Goal: Task Accomplishment & Management: Use online tool/utility

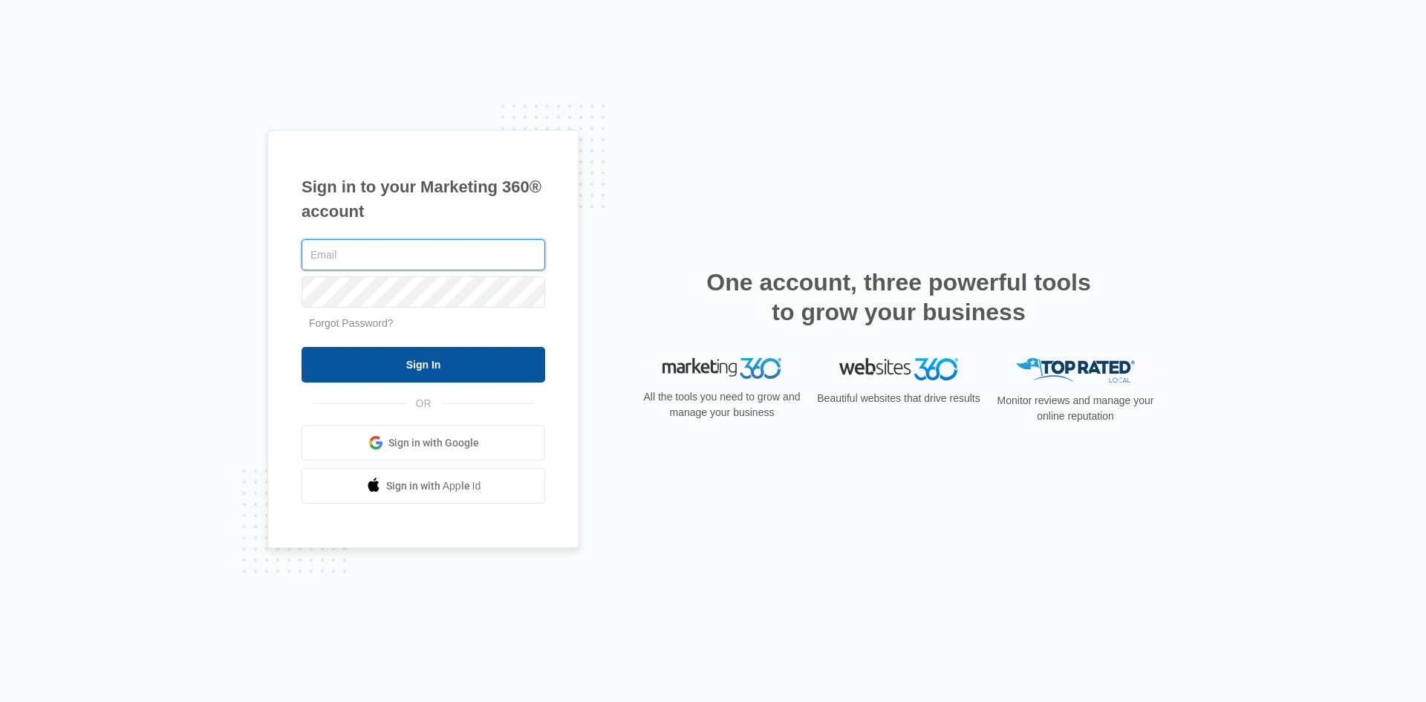
type input "[EMAIL_ADDRESS][DOMAIN_NAME]"
click at [442, 364] on input "Sign In" at bounding box center [424, 365] width 244 height 36
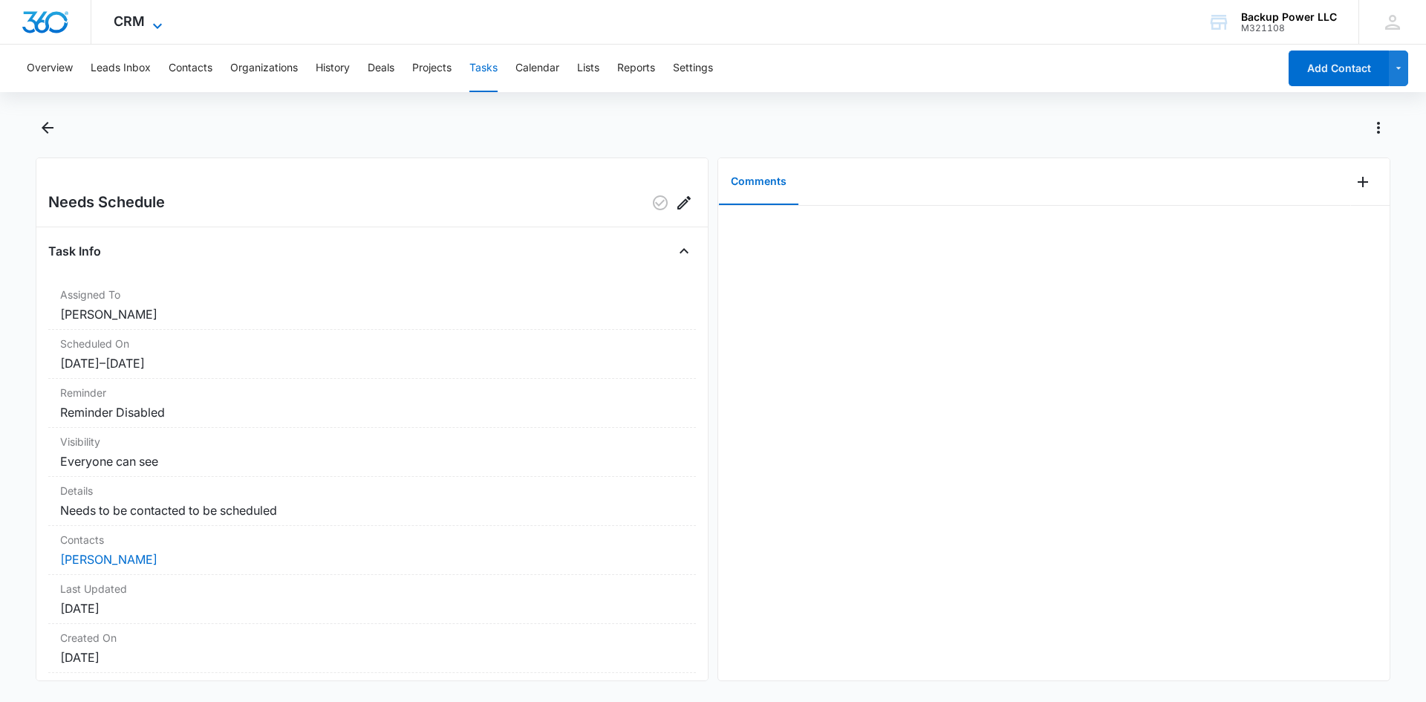
click at [130, 28] on span "CRM" at bounding box center [129, 21] width 31 height 16
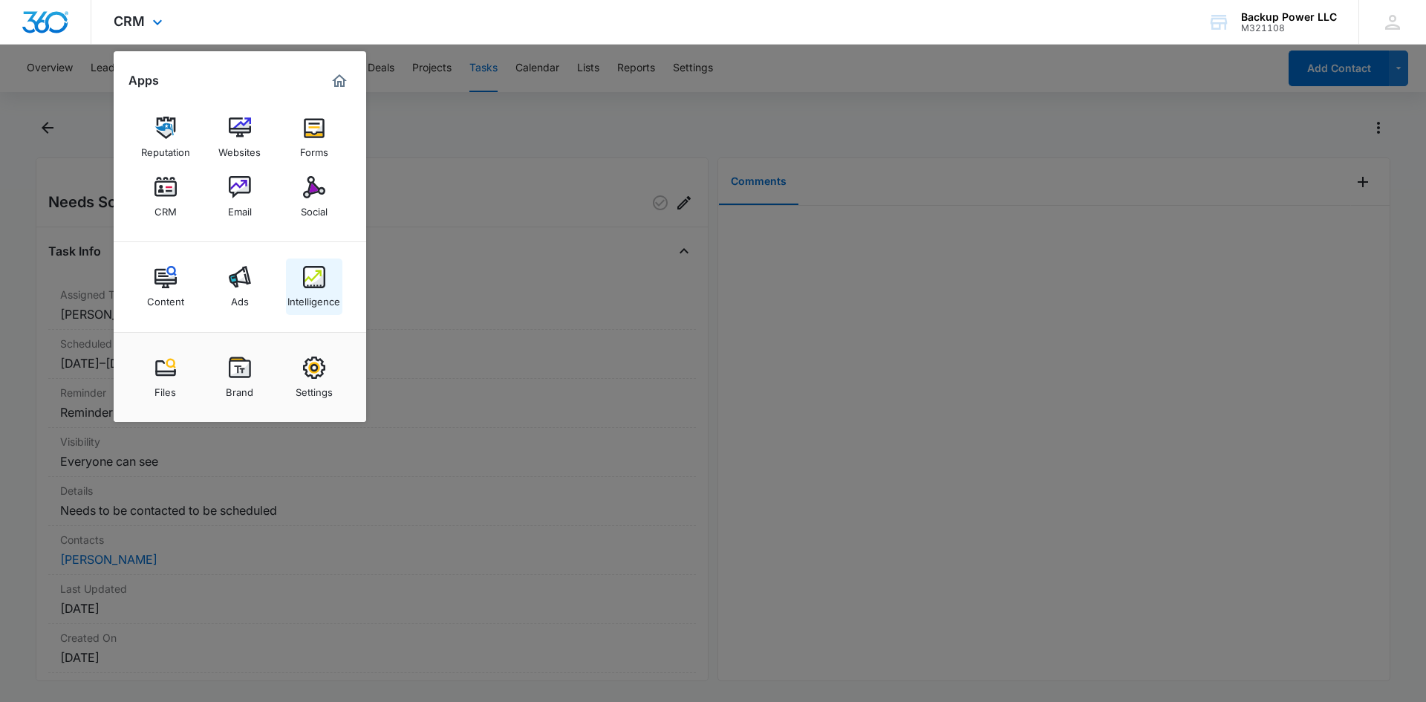
click at [315, 284] on img at bounding box center [314, 277] width 22 height 22
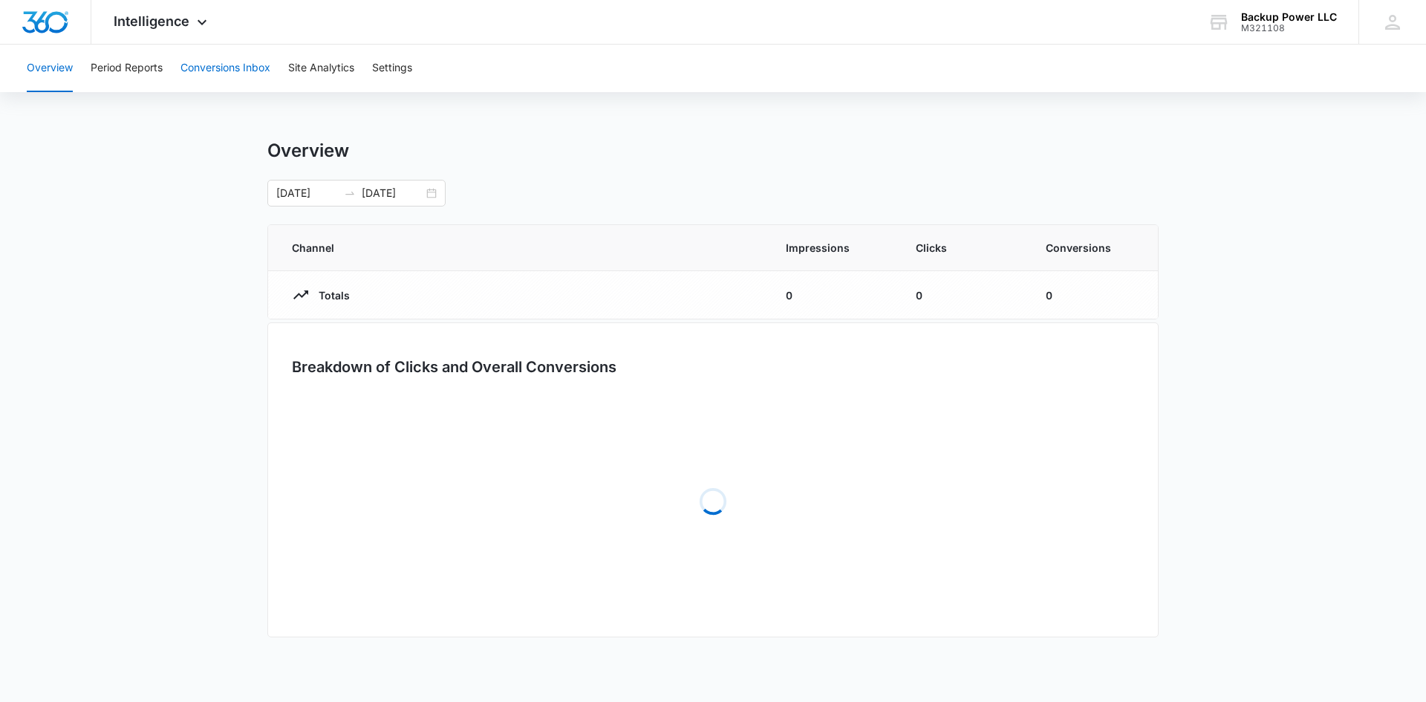
click at [229, 73] on button "Conversions Inbox" at bounding box center [225, 69] width 90 height 48
